Goal: Task Accomplishment & Management: Manage account settings

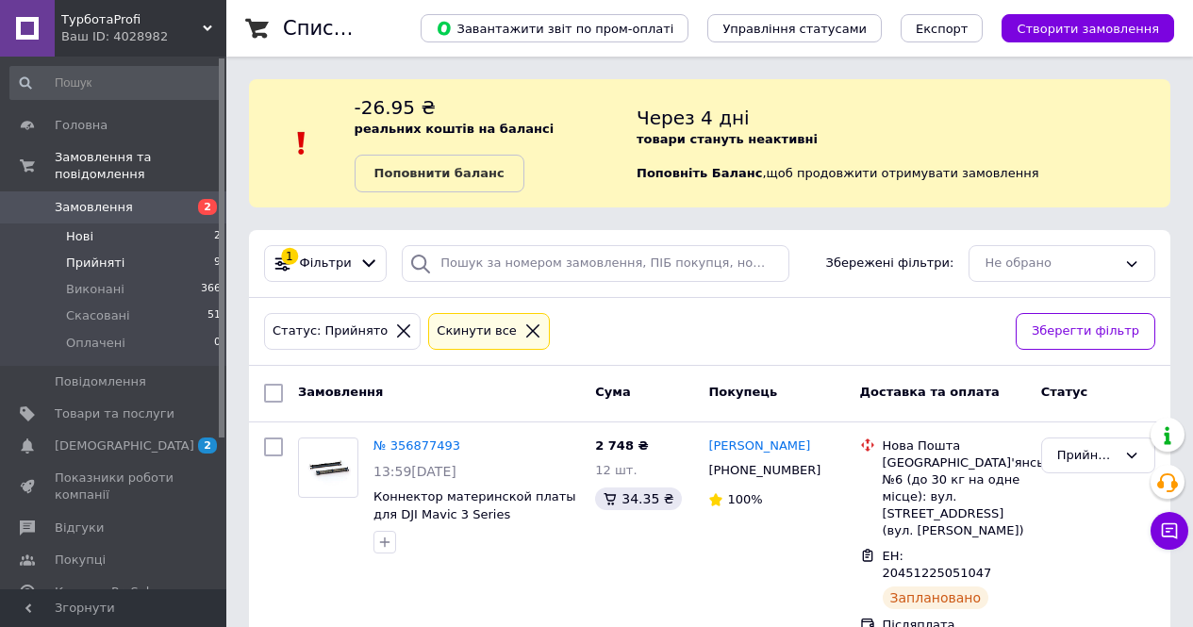
click at [125, 224] on li "Нові 2" at bounding box center [116, 237] width 232 height 26
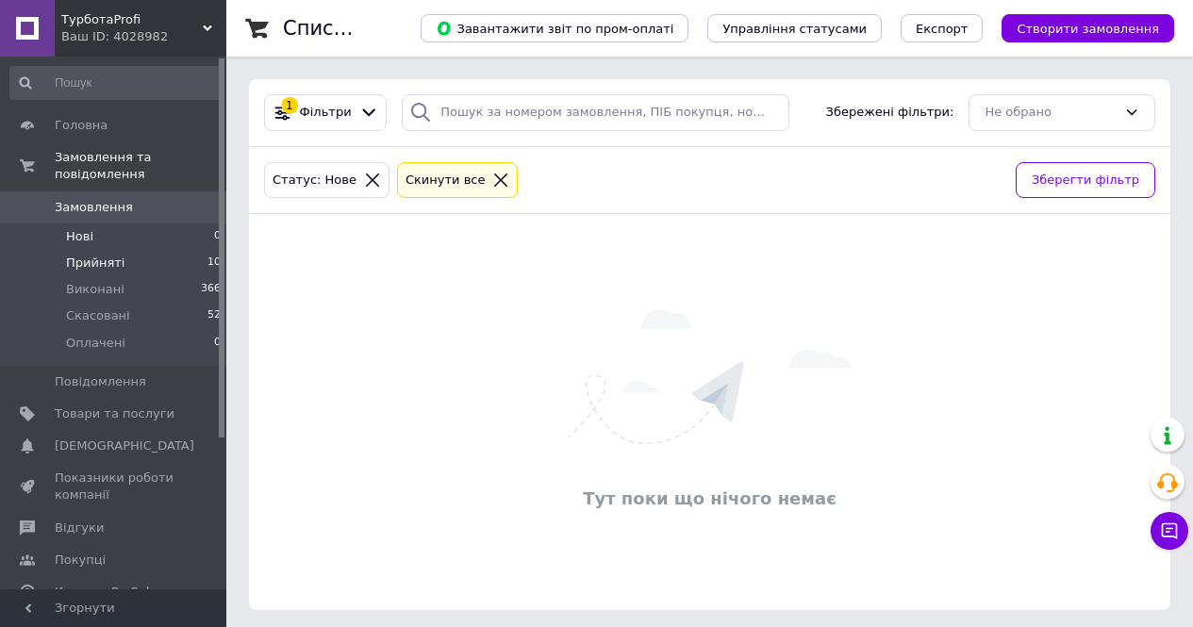
click at [154, 250] on li "Прийняті 10" at bounding box center [116, 263] width 232 height 26
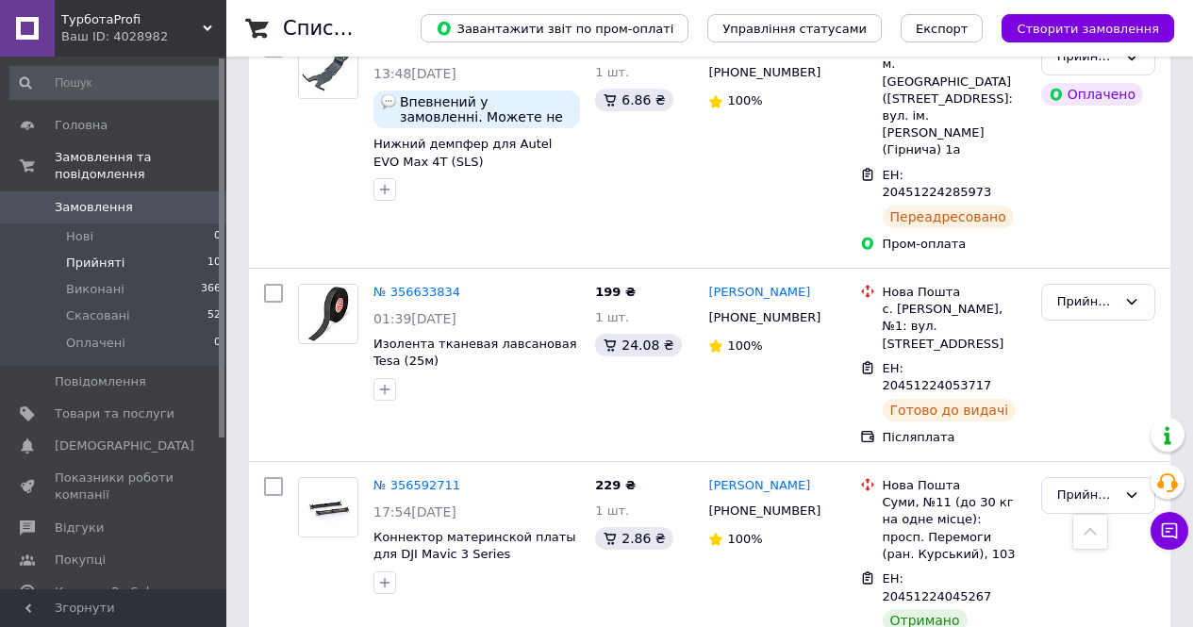
scroll to position [1327, 0]
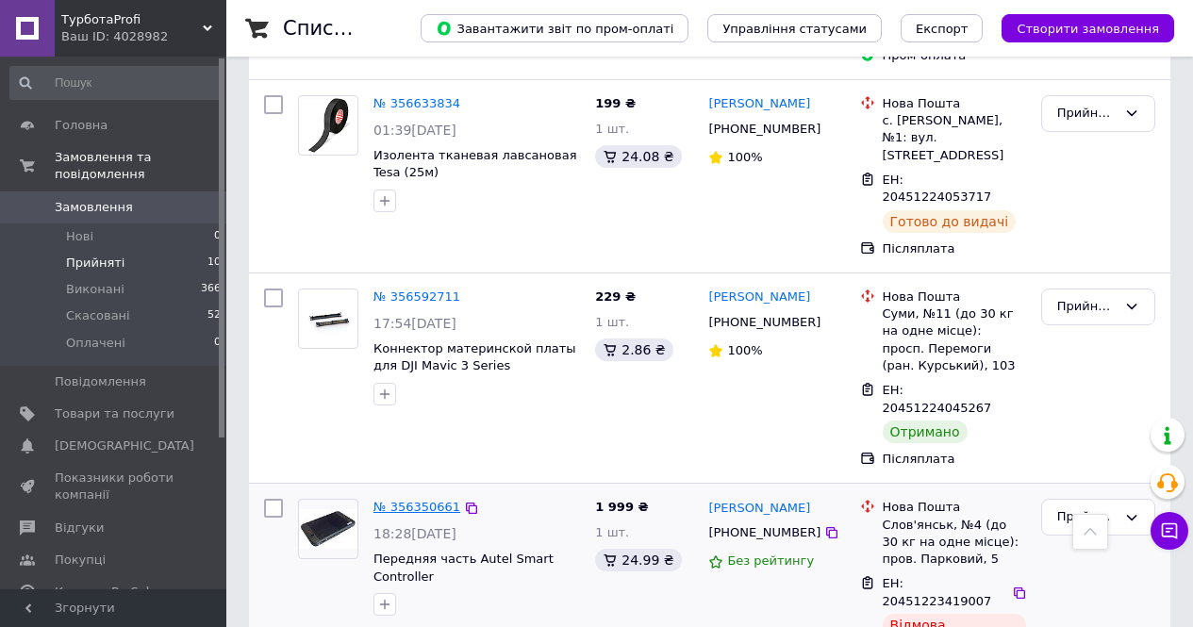
click at [414, 500] on link "№ 356350661" at bounding box center [417, 507] width 87 height 14
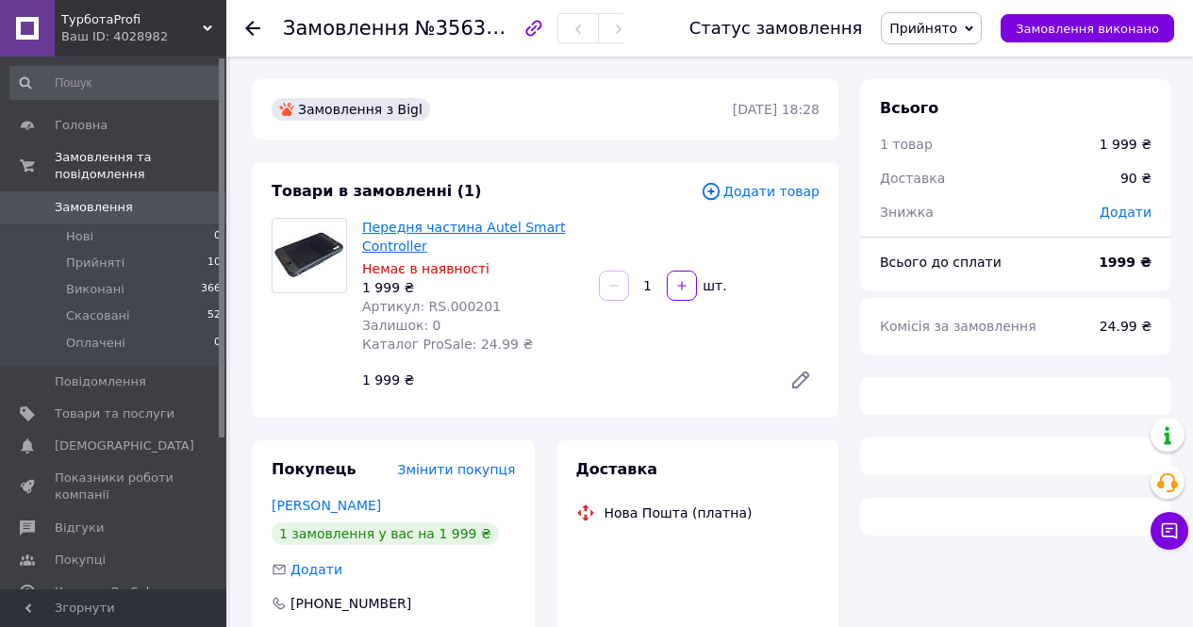
click at [387, 200] on span "Товари в замовленні (1)" at bounding box center [377, 191] width 210 height 18
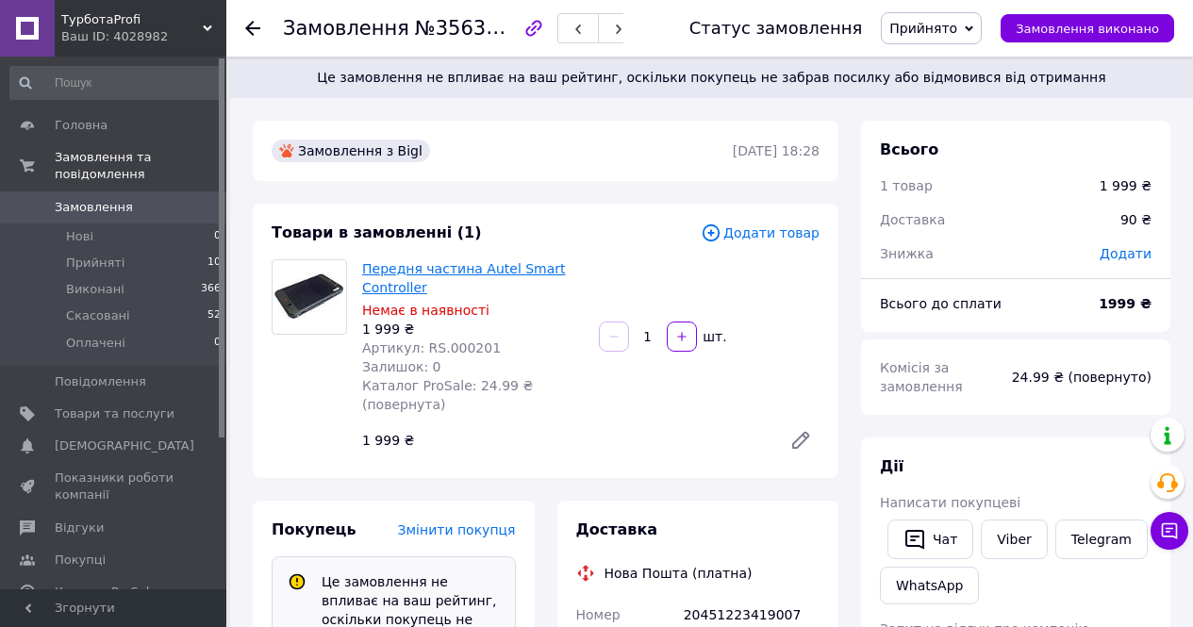
click at [404, 272] on link "Передня частина Autel Smart Controller" at bounding box center [464, 278] width 204 height 34
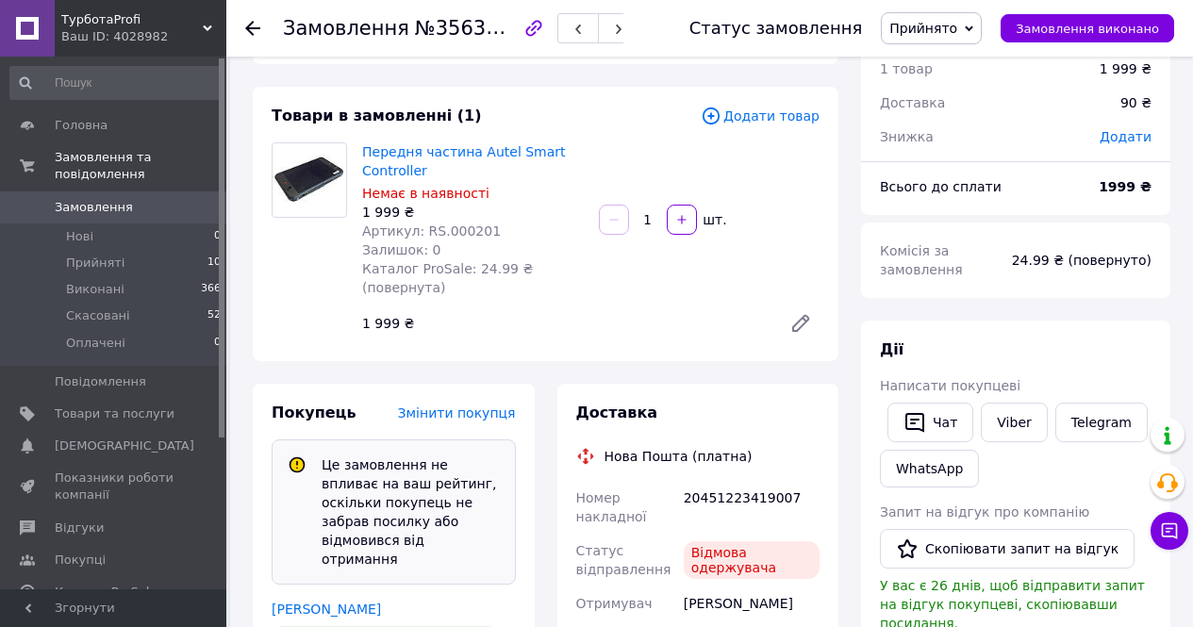
scroll to position [94, 0]
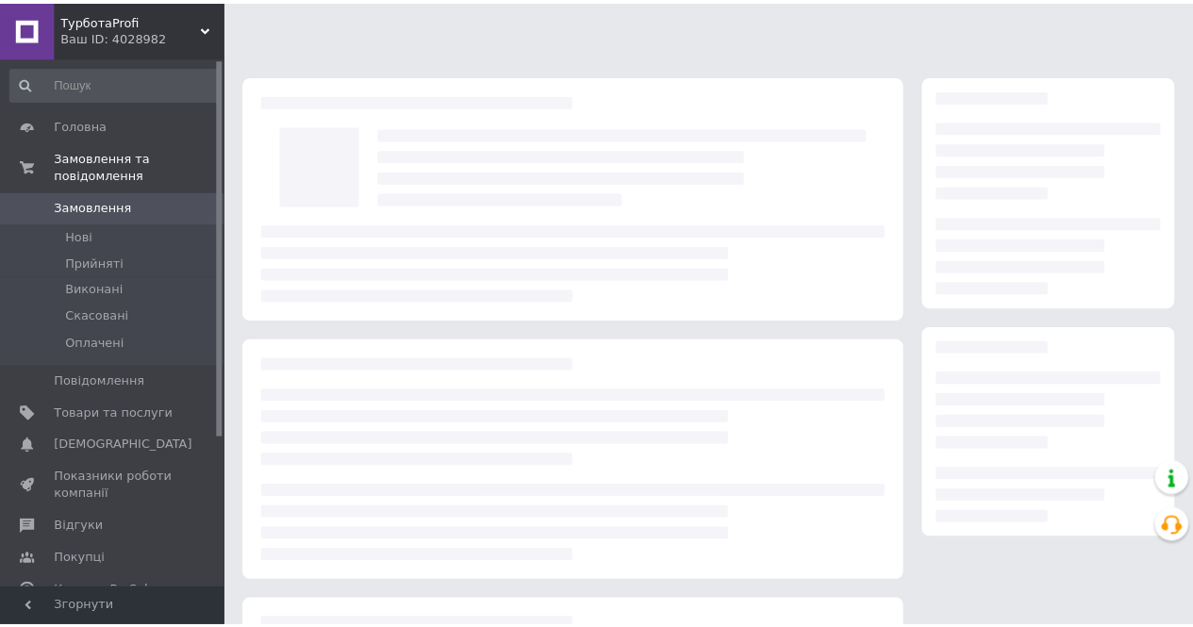
scroll to position [94, 0]
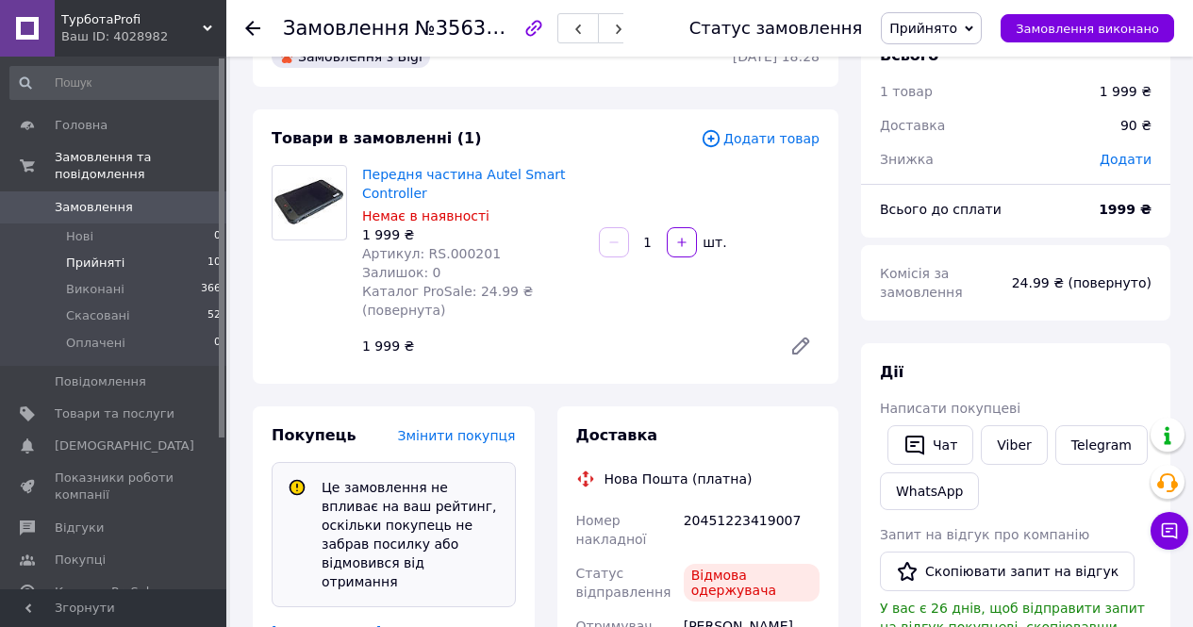
click at [101, 250] on li "Прийняті 10" at bounding box center [116, 263] width 232 height 26
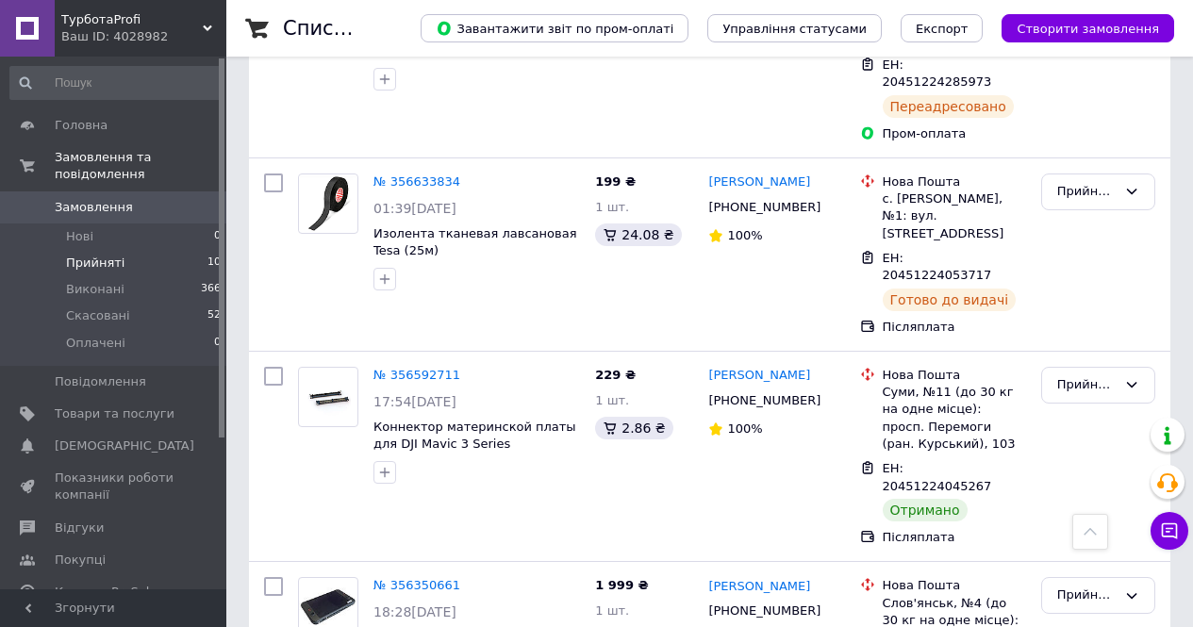
scroll to position [1321, 0]
